Goal: Task Accomplishment & Management: Manage account settings

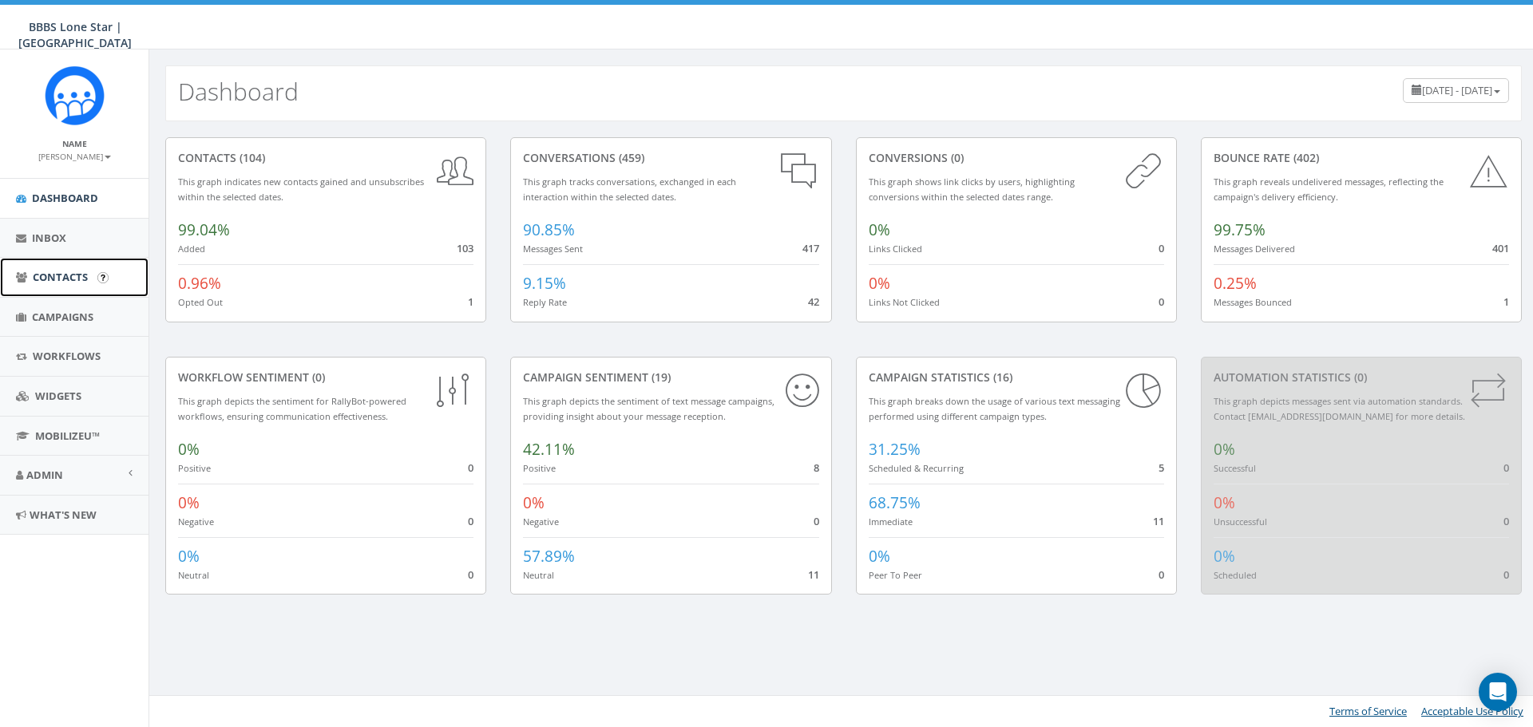
click at [75, 274] on span "Contacts" at bounding box center [60, 277] width 55 height 14
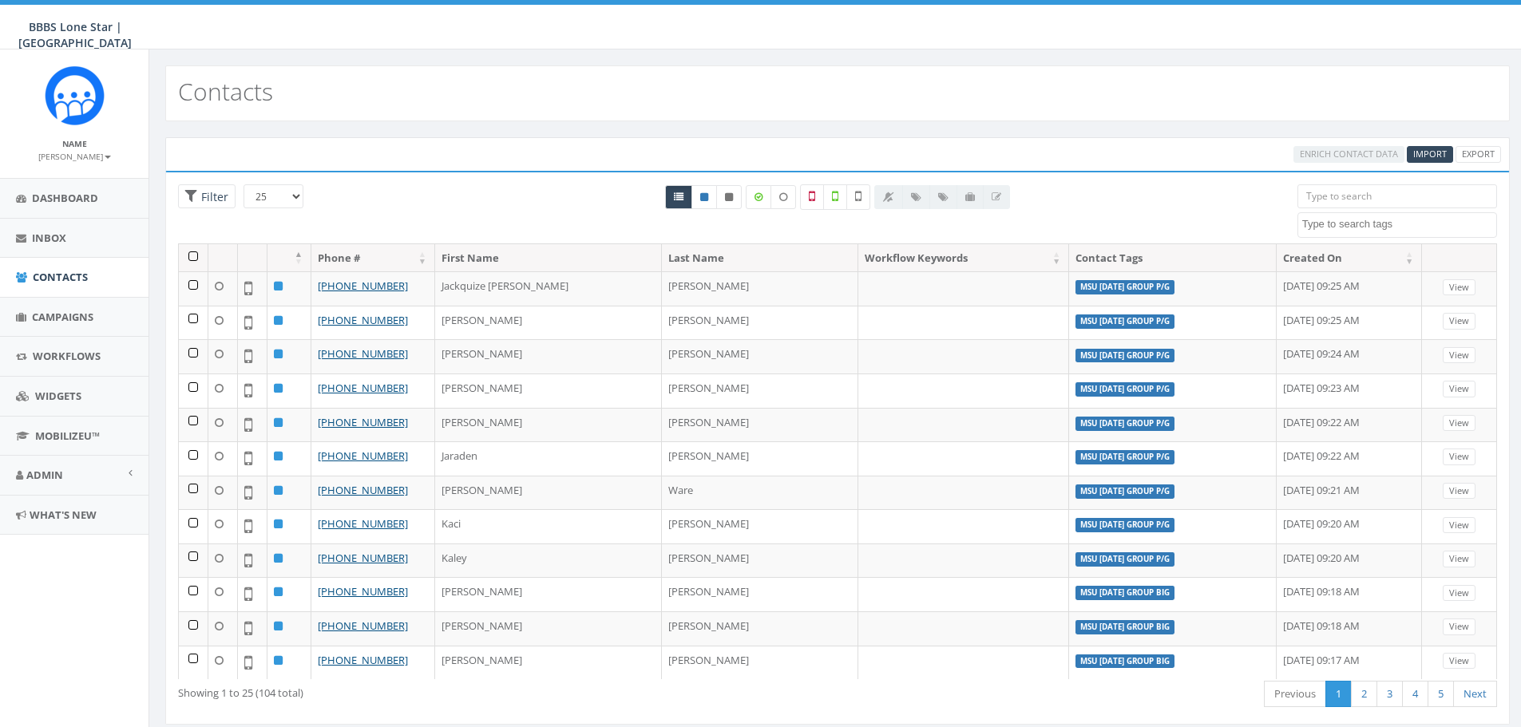
select select
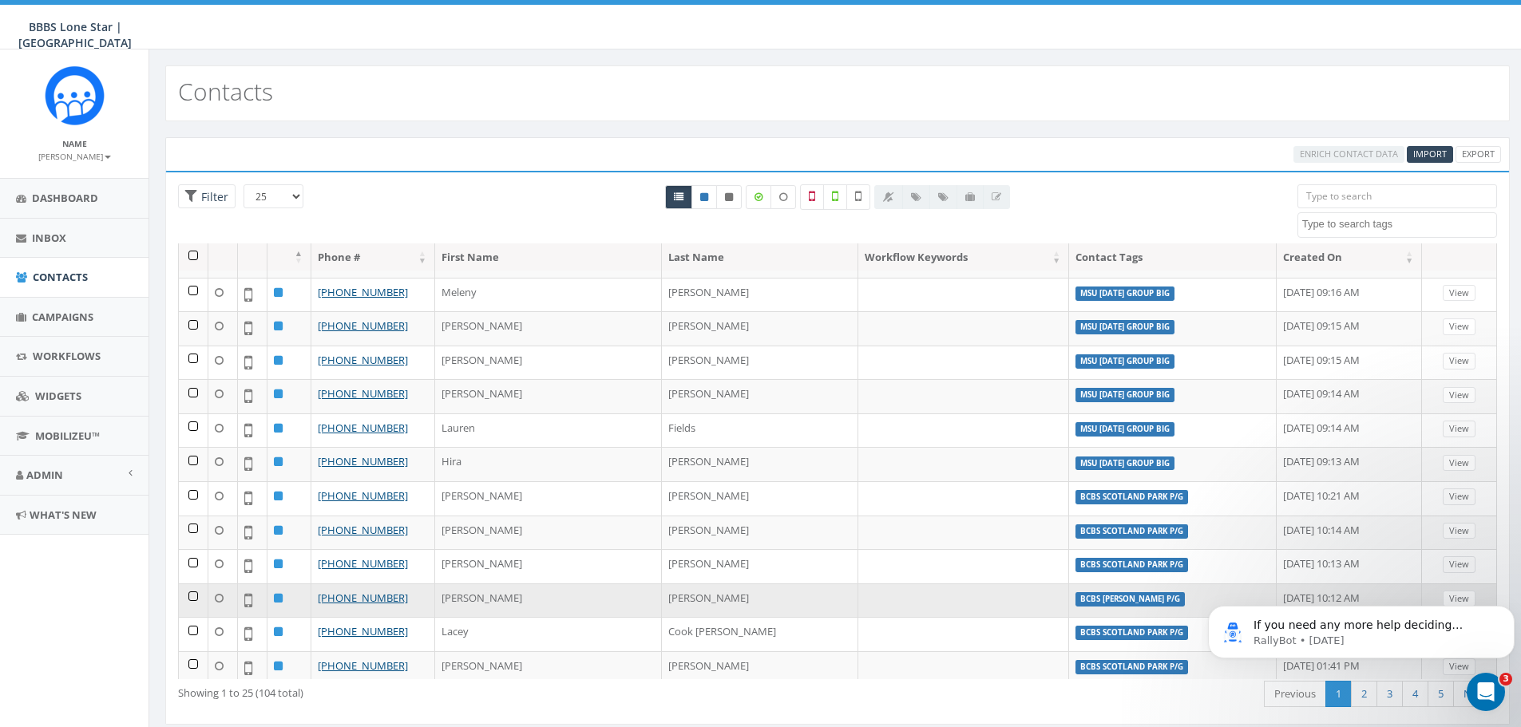
scroll to position [447, 0]
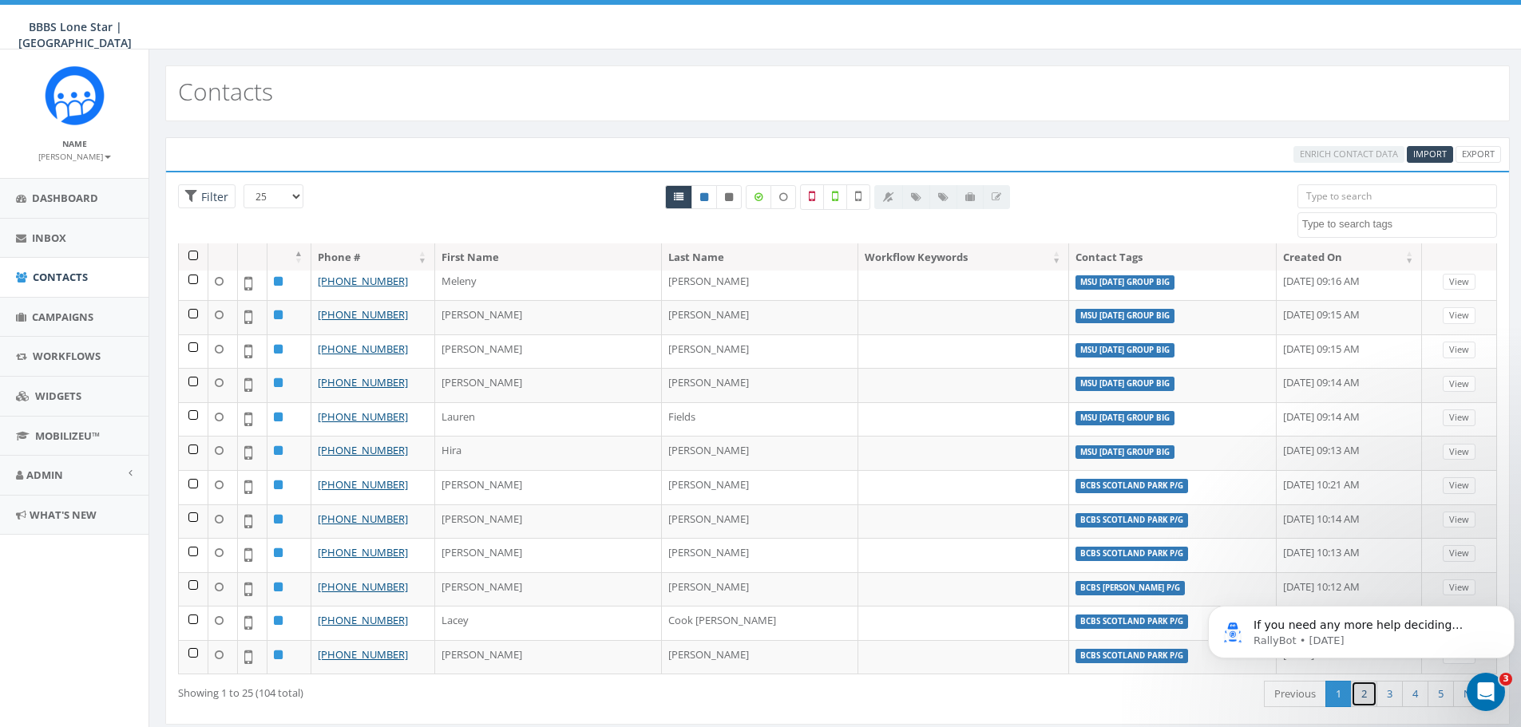
click at [1362, 691] on link "2" at bounding box center [1364, 694] width 26 height 26
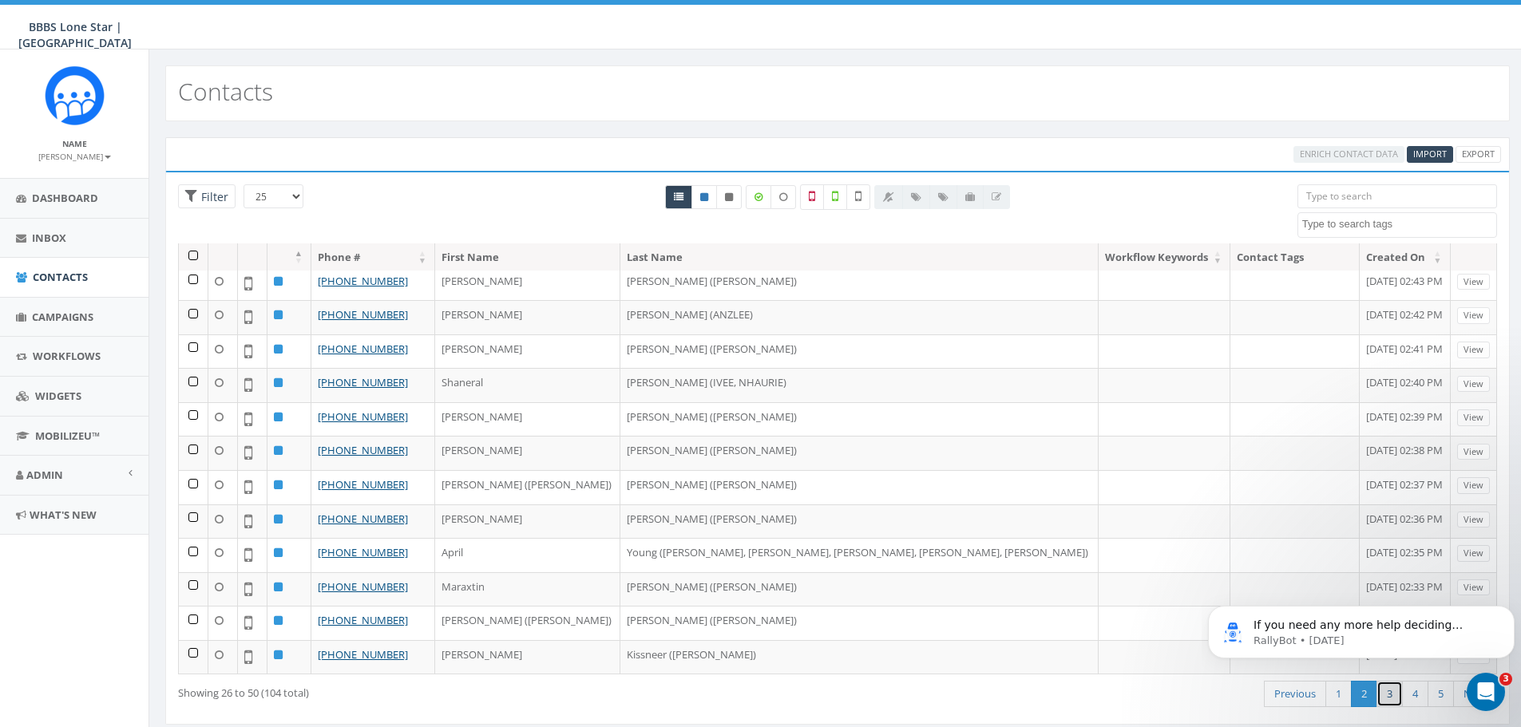
click at [1388, 693] on link "3" at bounding box center [1390, 694] width 26 height 26
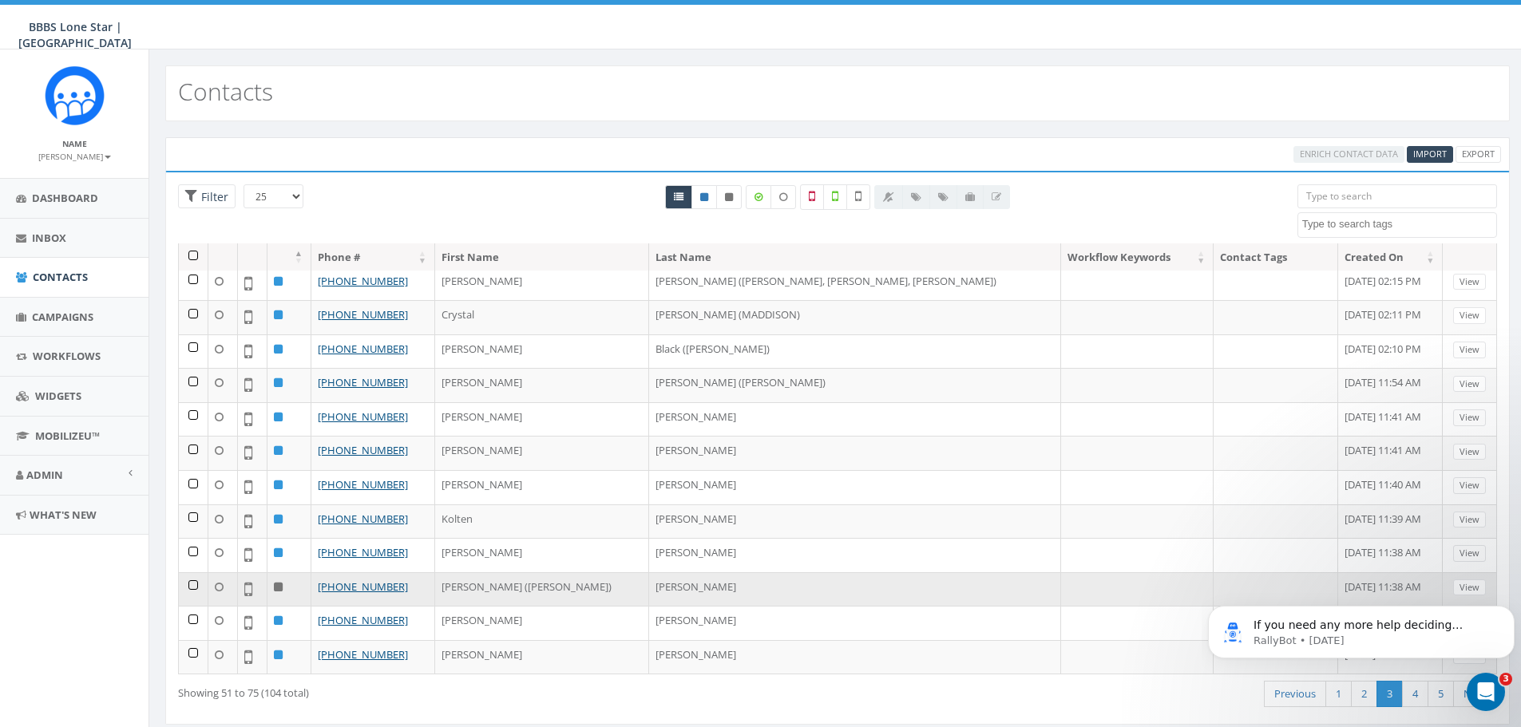
click at [195, 585] on td at bounding box center [194, 589] width 30 height 34
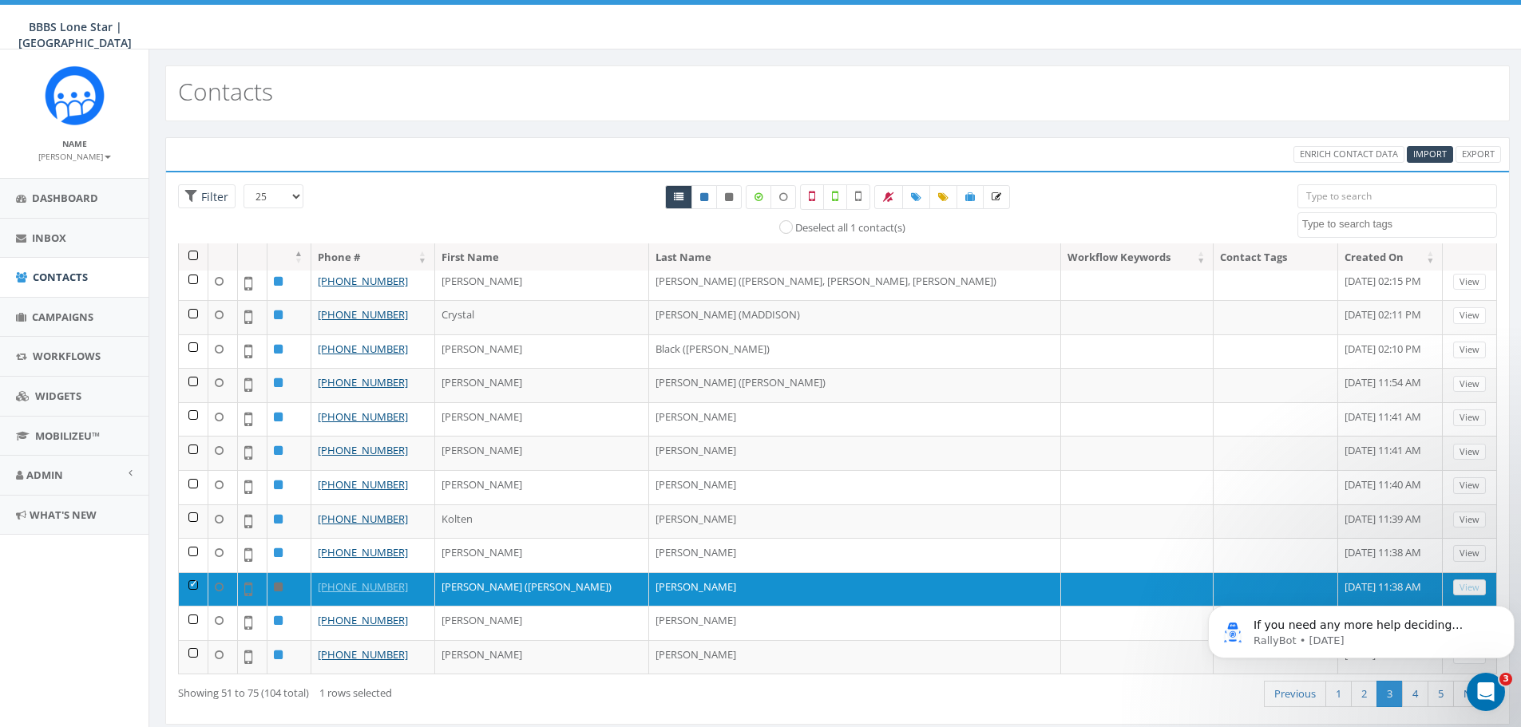
click at [1430, 588] on body "If you need any more help deciding whether to cancel your account or pause it, …" at bounding box center [1361, 628] width 307 height 99
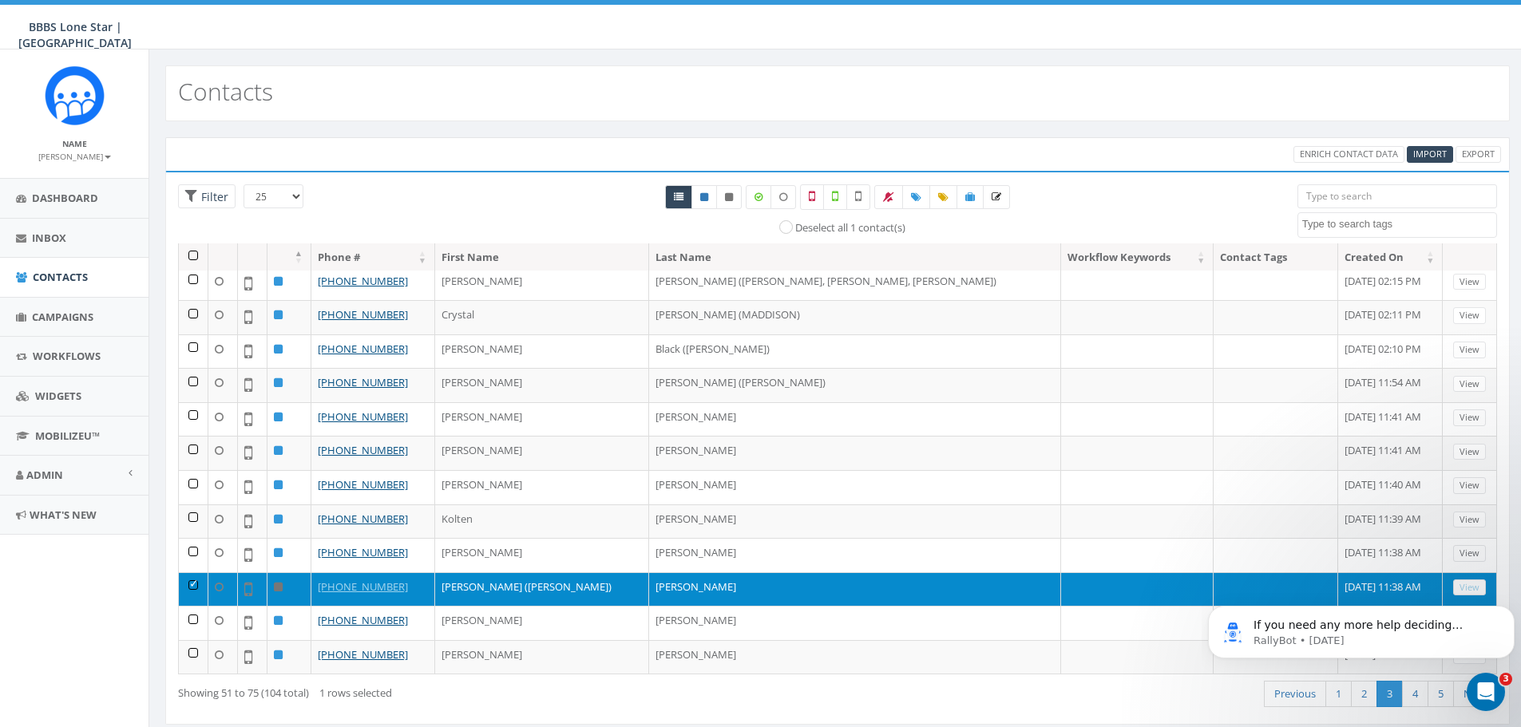
click at [194, 585] on td at bounding box center [194, 589] width 30 height 34
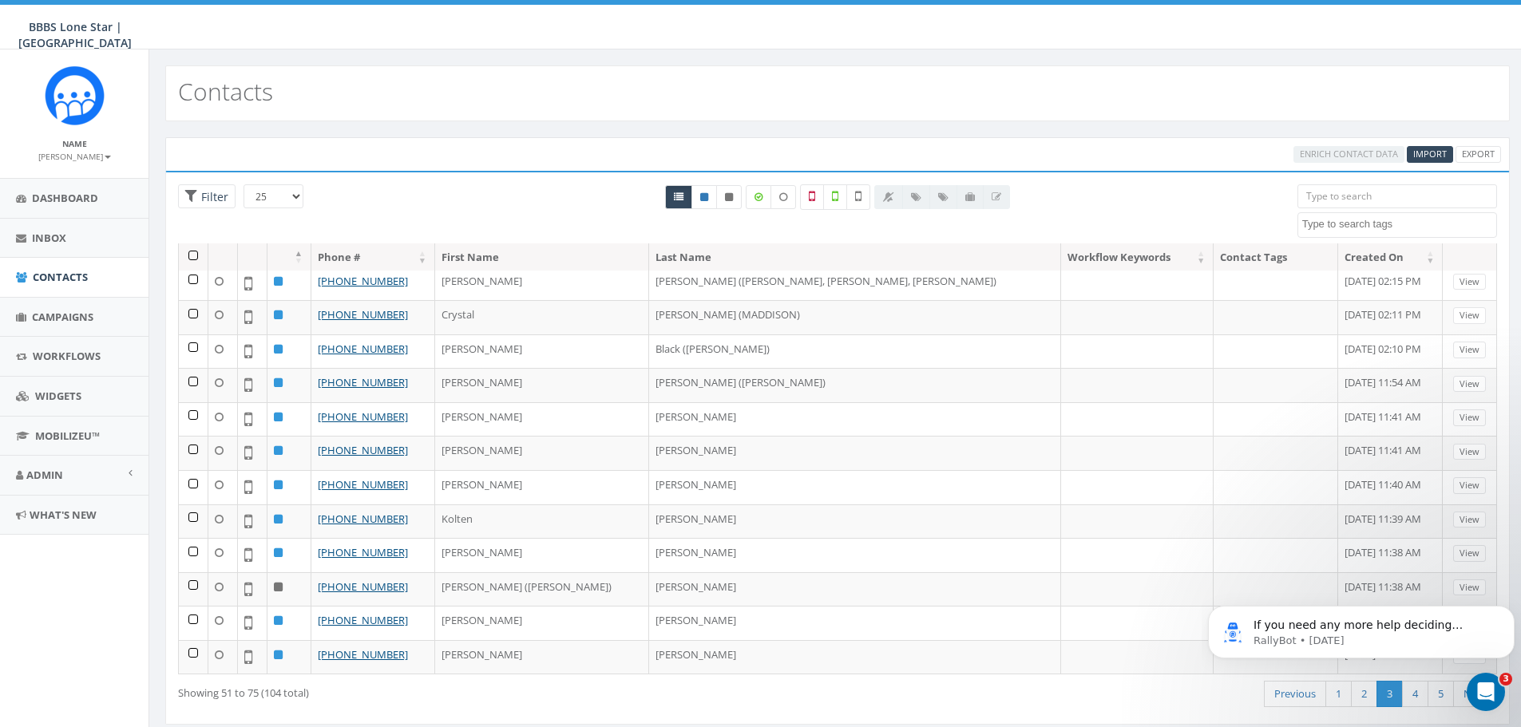
click at [1436, 584] on body "If you need any more help deciding whether to cancel your account or pause it, …" at bounding box center [1361, 628] width 307 height 99
click at [1440, 588] on body "If you need any more help deciding whether to cancel your account or pause it, …" at bounding box center [1361, 628] width 307 height 99
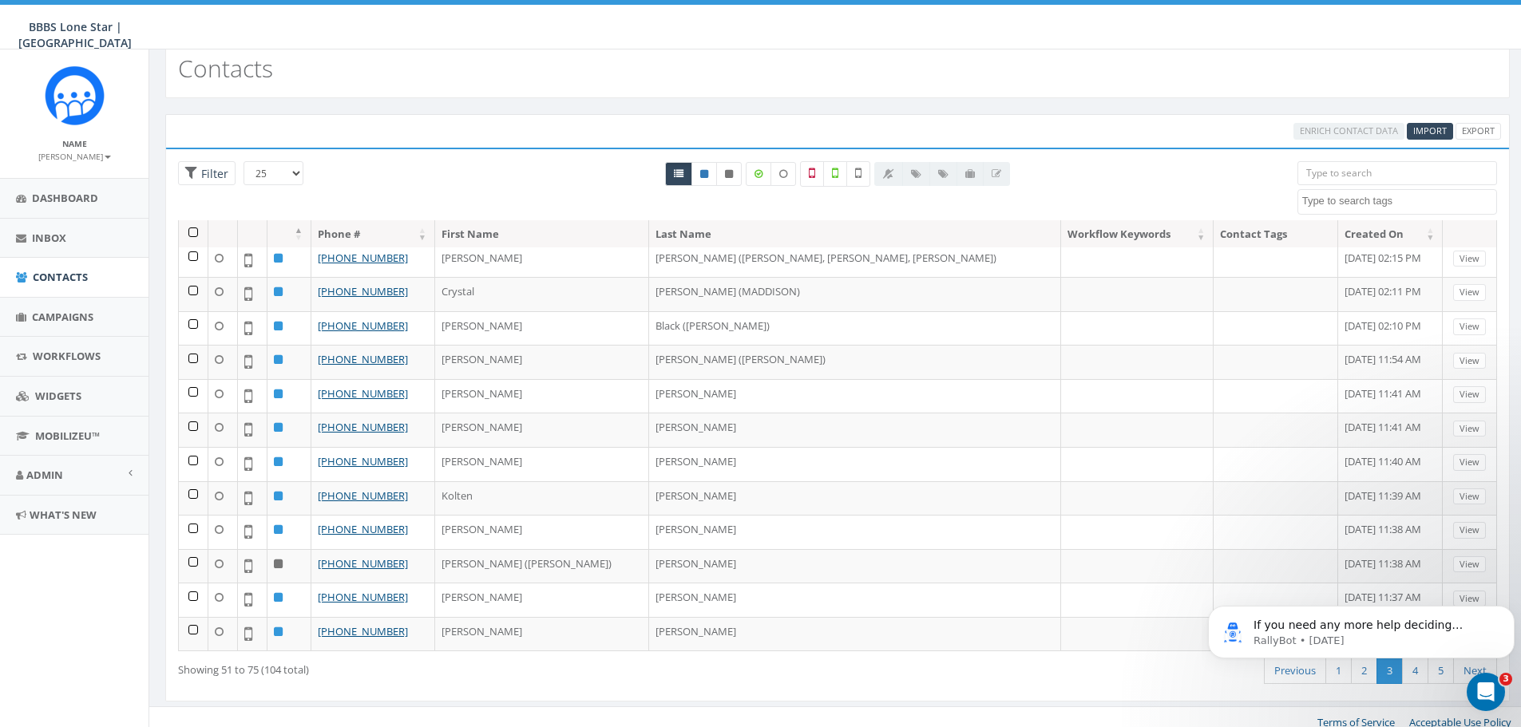
scroll to position [35, 0]
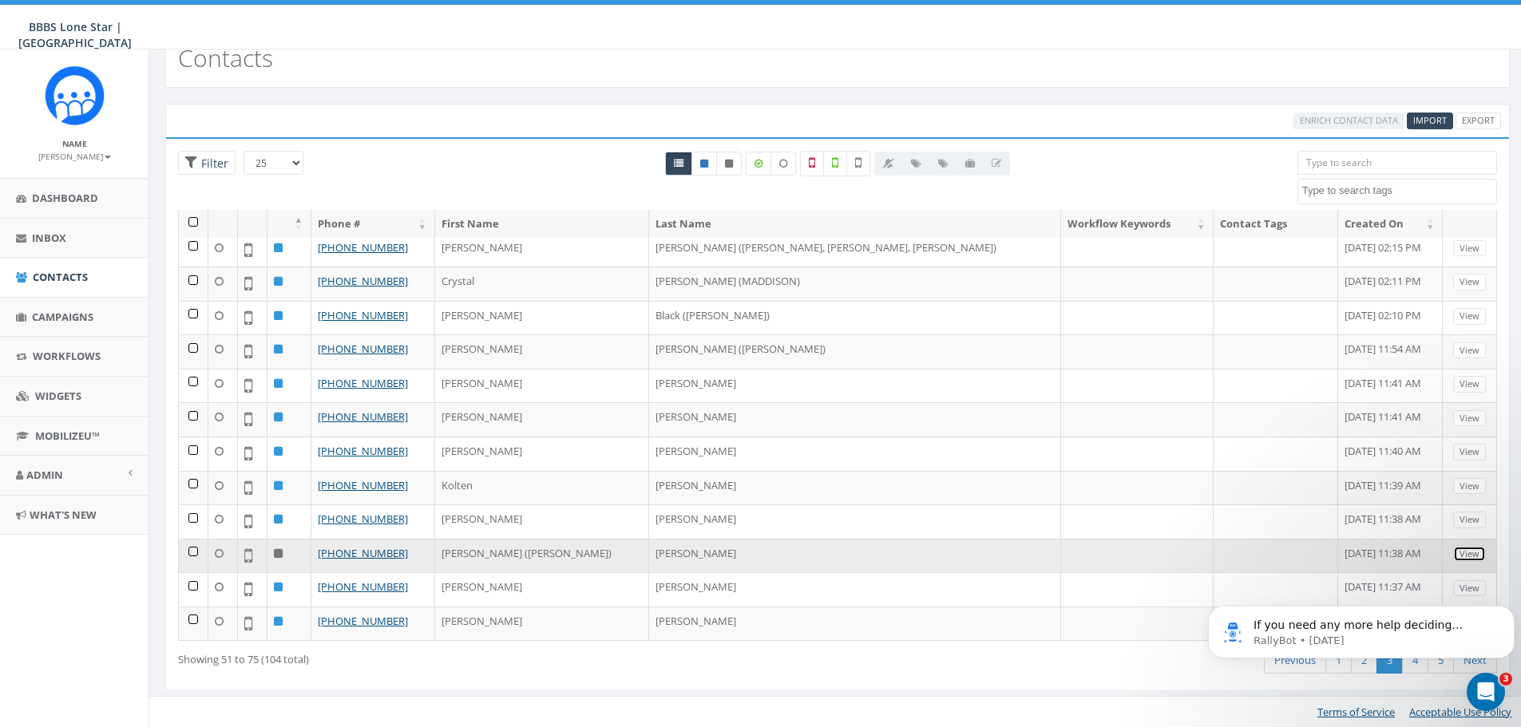
click at [1453, 551] on link "View" at bounding box center [1469, 554] width 33 height 17
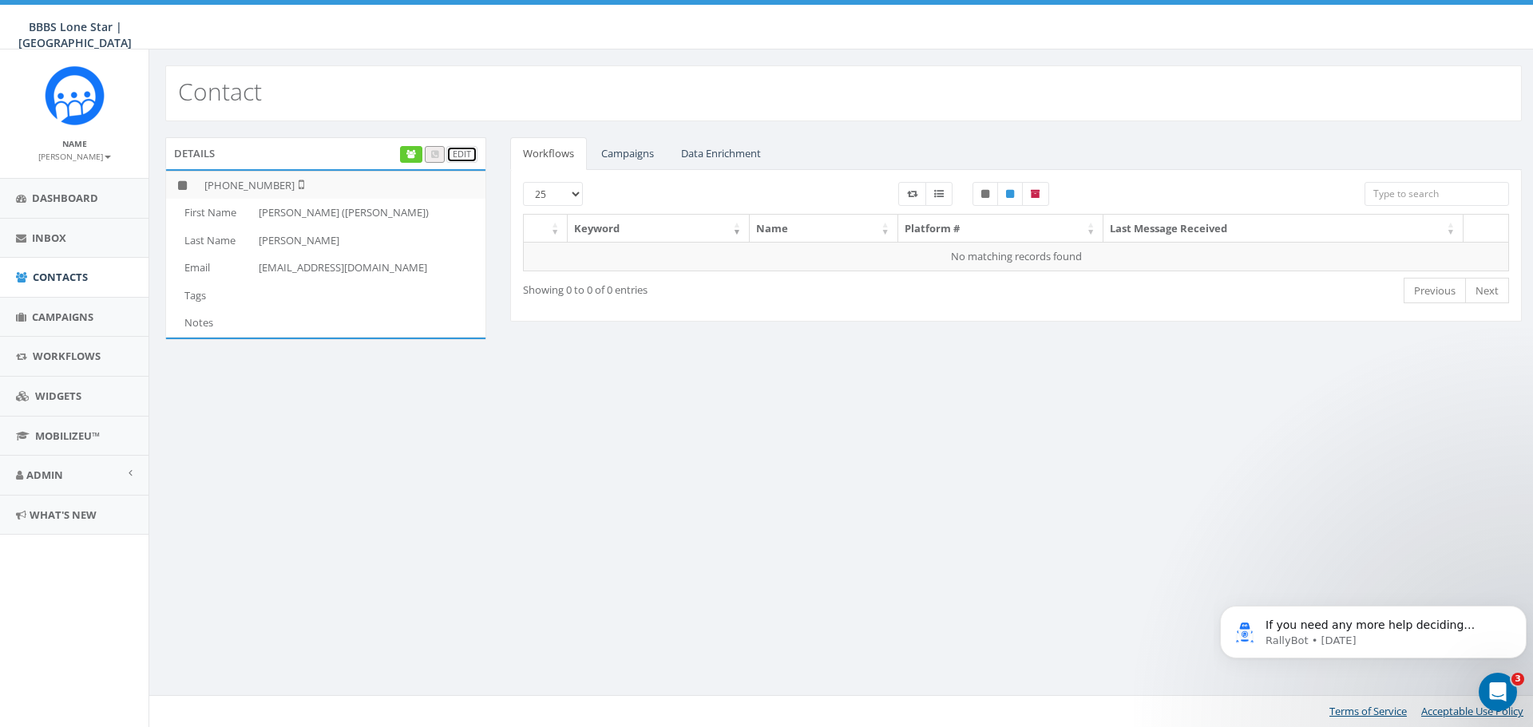
click at [462, 154] on link "Edit" at bounding box center [461, 154] width 31 height 17
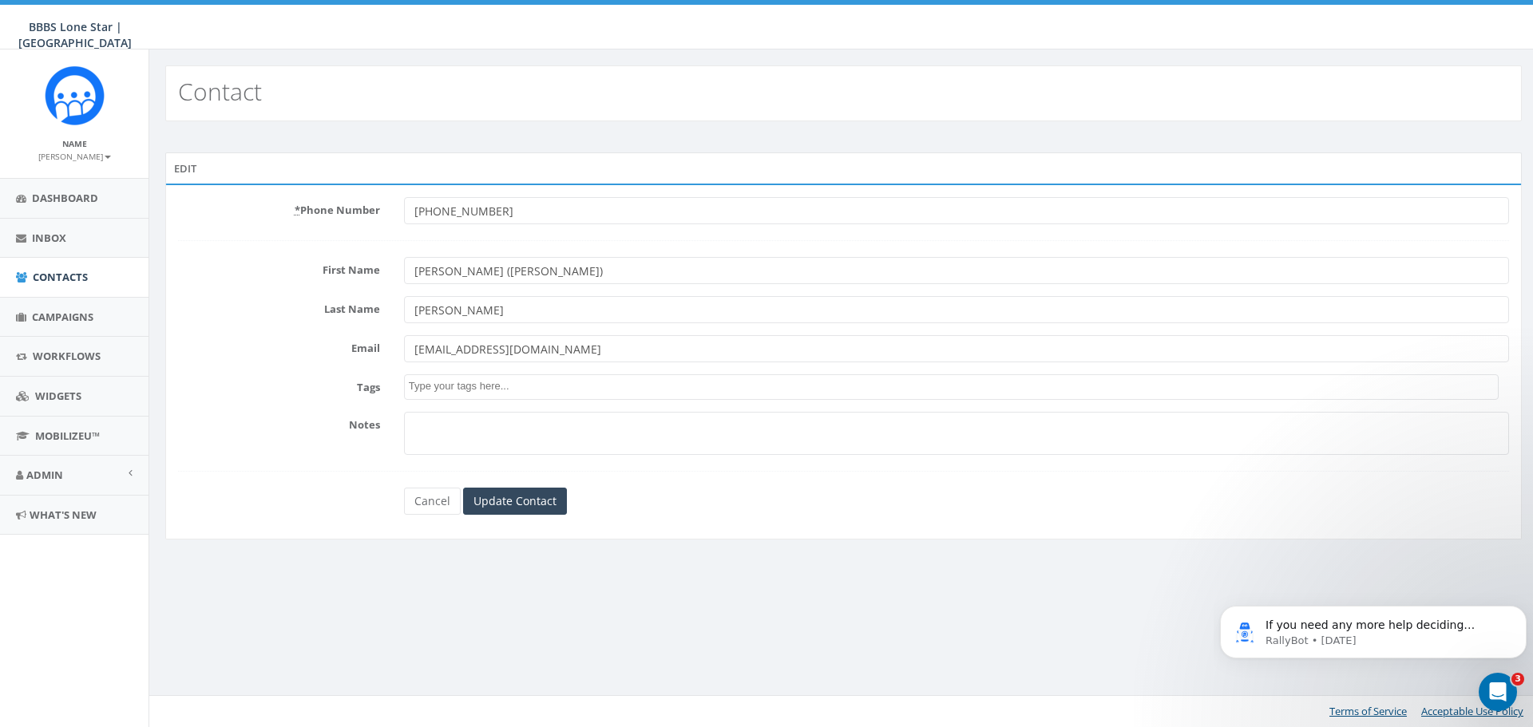
drag, startPoint x: 585, startPoint y: 347, endPoint x: 411, endPoint y: 359, distance: 174.4
click at [412, 359] on input "[EMAIL_ADDRESS][DOMAIN_NAME]" at bounding box center [956, 348] width 1105 height 27
drag, startPoint x: 460, startPoint y: 315, endPoint x: 403, endPoint y: 315, distance: 56.7
click at [404, 315] on input "[PERSON_NAME]" at bounding box center [956, 309] width 1105 height 27
drag, startPoint x: 497, startPoint y: 266, endPoint x: 414, endPoint y: 278, distance: 83.1
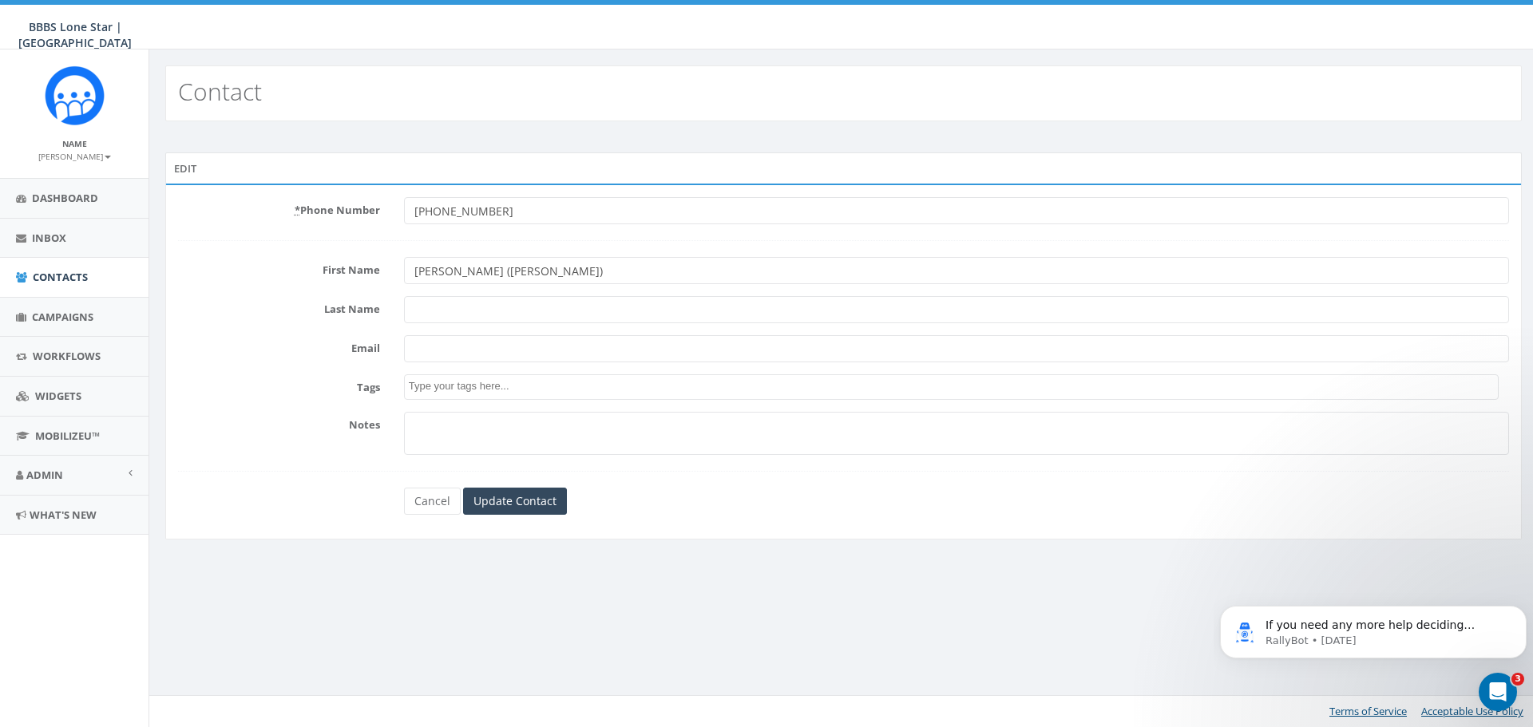
click at [414, 278] on input "[PERSON_NAME] ([PERSON_NAME])" at bounding box center [956, 270] width 1105 height 27
drag, startPoint x: 509, startPoint y: 204, endPoint x: 401, endPoint y: 211, distance: 108.0
click at [402, 210] on div "[PHONE_NUMBER]" at bounding box center [956, 210] width 1129 height 27
click at [529, 501] on input "Update Contact" at bounding box center [515, 501] width 104 height 27
click at [438, 500] on link "Cancel" at bounding box center [432, 501] width 57 height 27
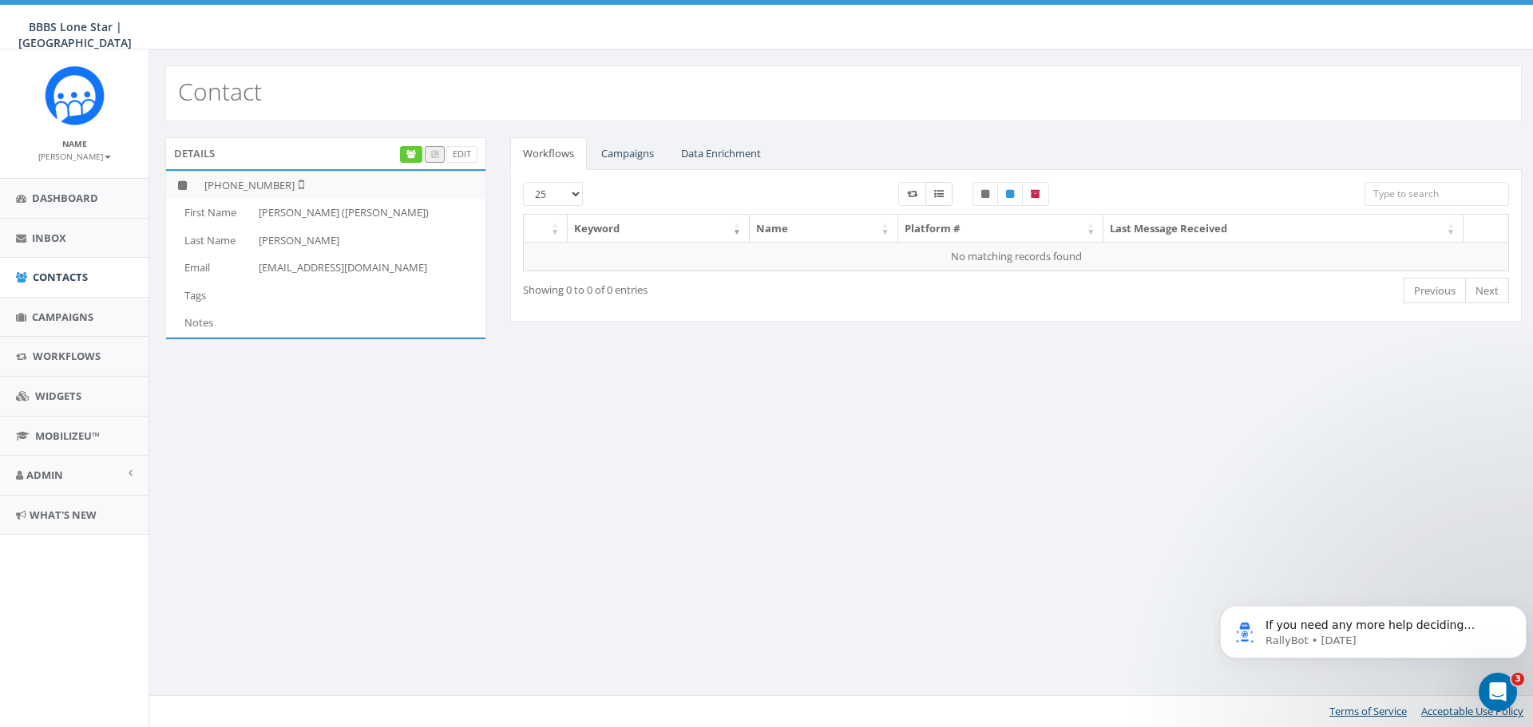
click at [940, 195] on icon at bounding box center [939, 194] width 10 height 10
click at [940, 194] on icon at bounding box center [939, 194] width 10 height 10
checkbox input "true"
click at [1494, 687] on icon "Open Intercom Messenger" at bounding box center [1496, 690] width 26 height 26
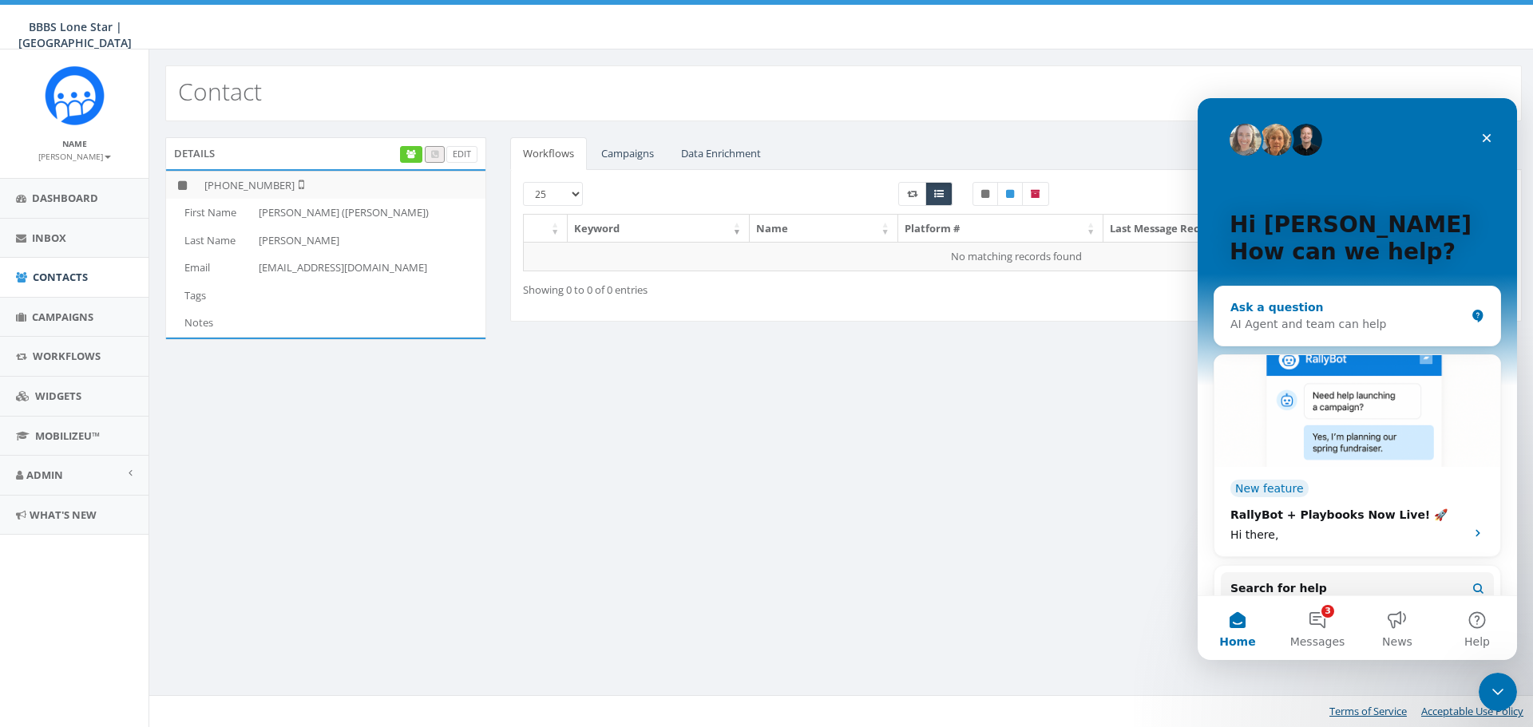
click at [1258, 311] on div "Ask a question" at bounding box center [1347, 307] width 235 height 17
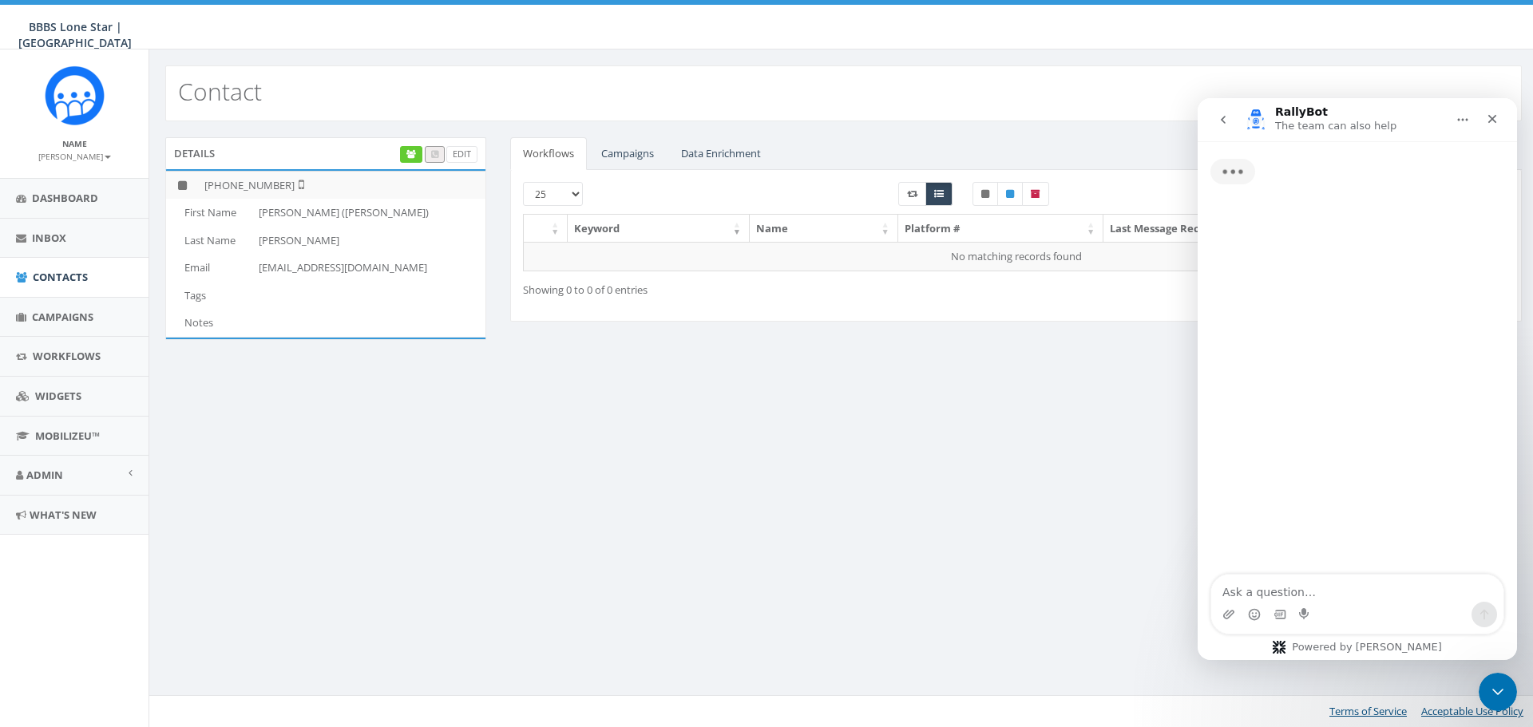
click at [1242, 588] on textarea "Ask a question…" at bounding box center [1357, 588] width 292 height 27
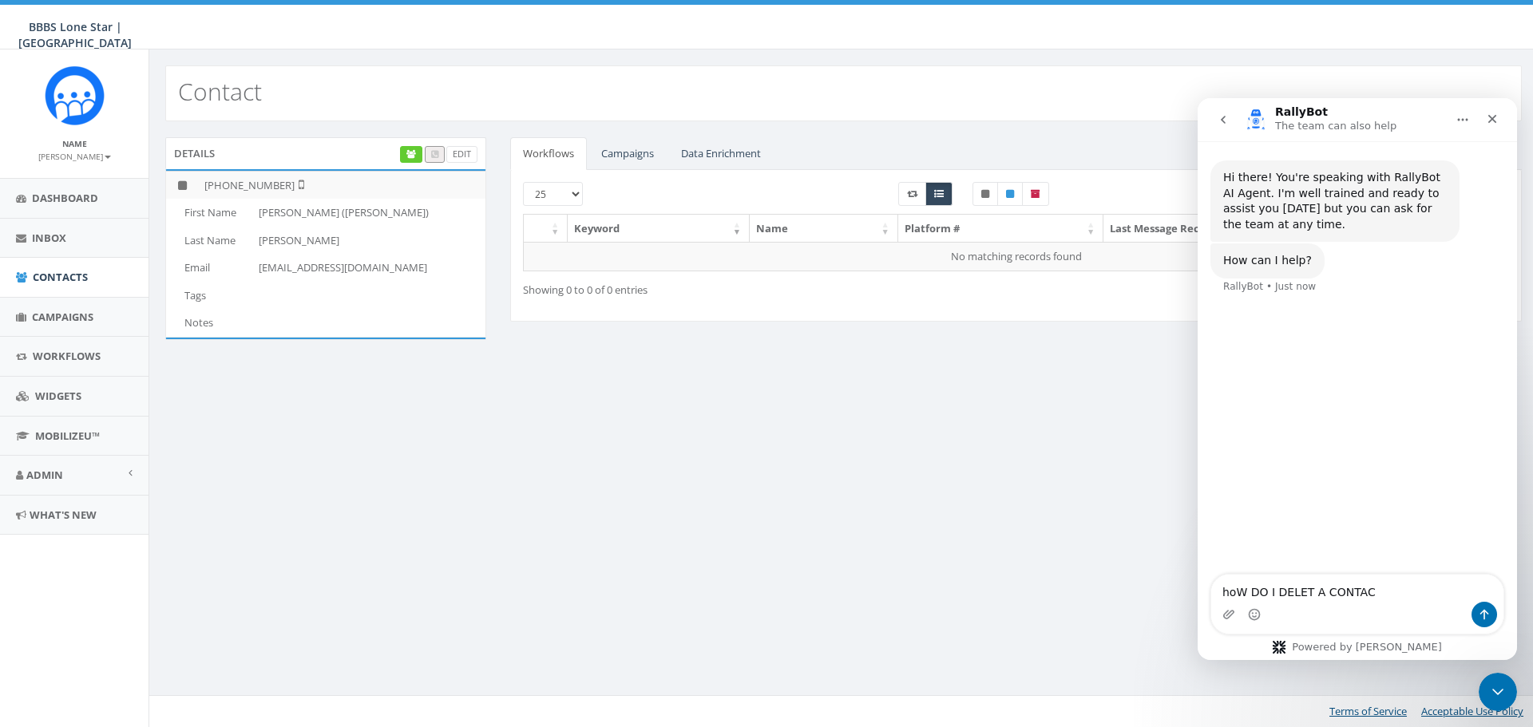
type textarea "hoW DO I DELET A CONTACT"
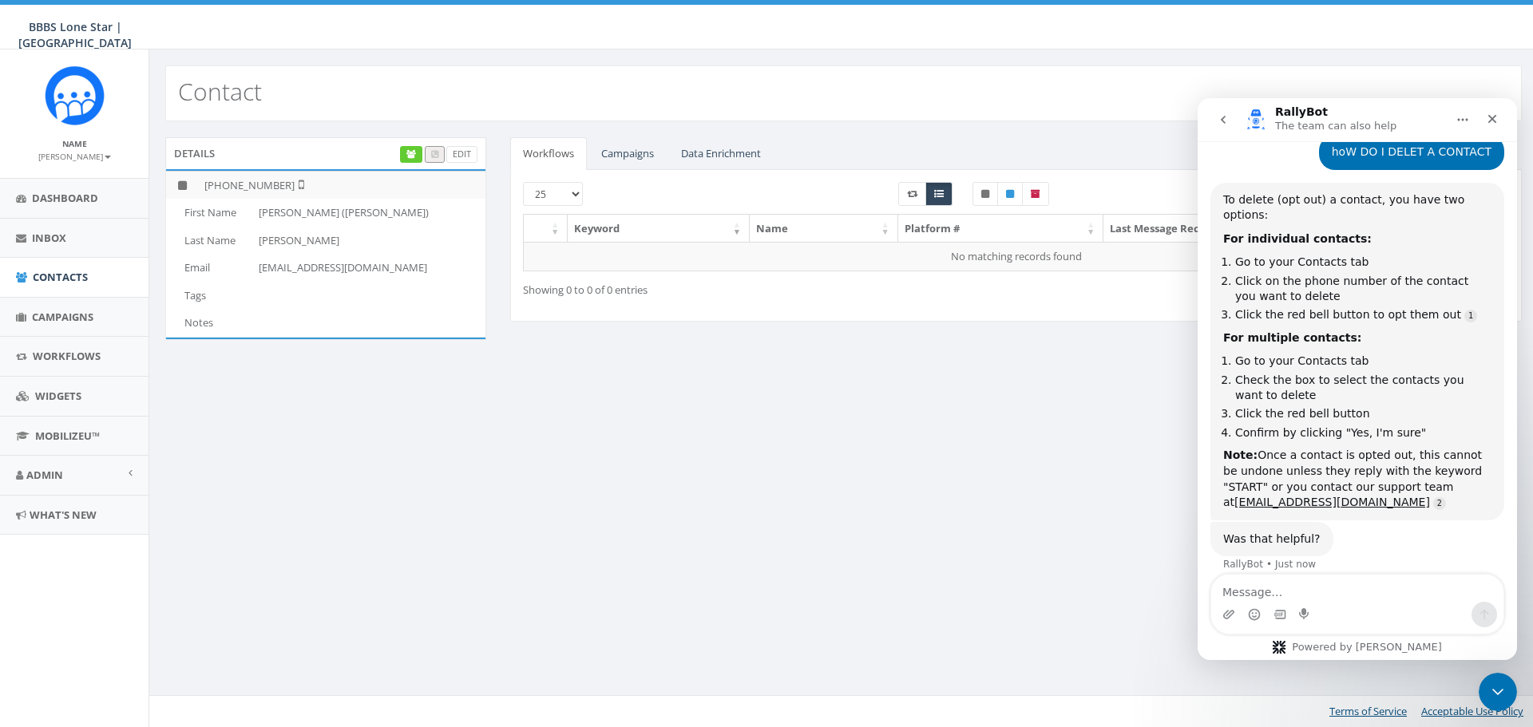
scroll to position [156, 0]
